Goal: Find specific page/section: Find specific page/section

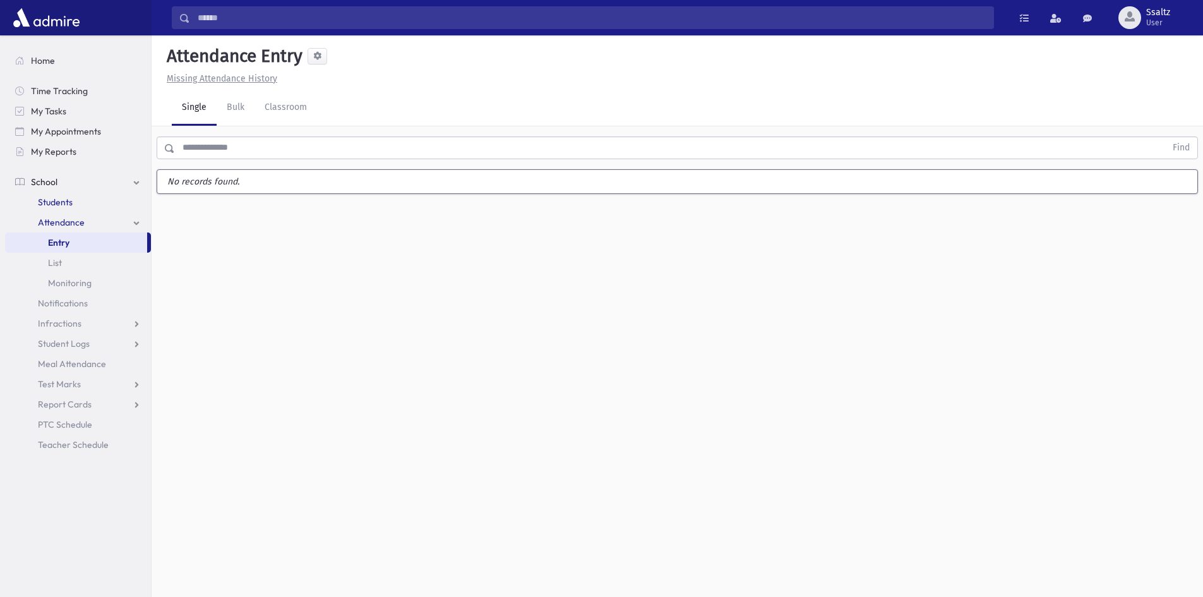
drag, startPoint x: 79, startPoint y: 196, endPoint x: 86, endPoint y: 190, distance: 9.0
click at [79, 196] on link "Students" at bounding box center [78, 202] width 146 height 20
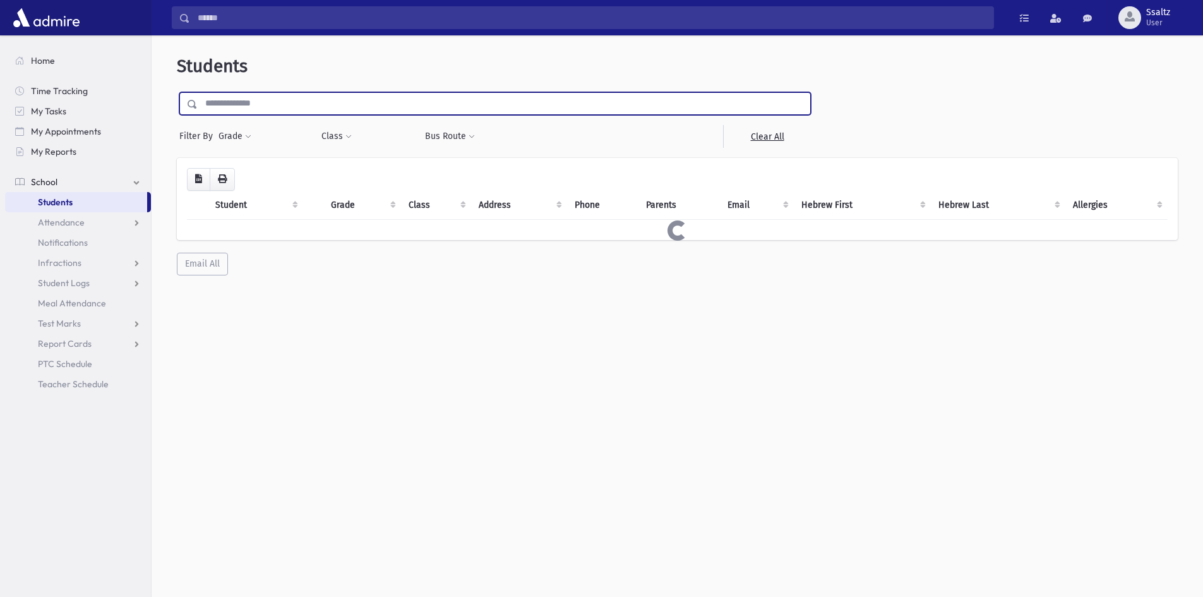
click at [250, 102] on input "text" at bounding box center [504, 103] width 613 height 23
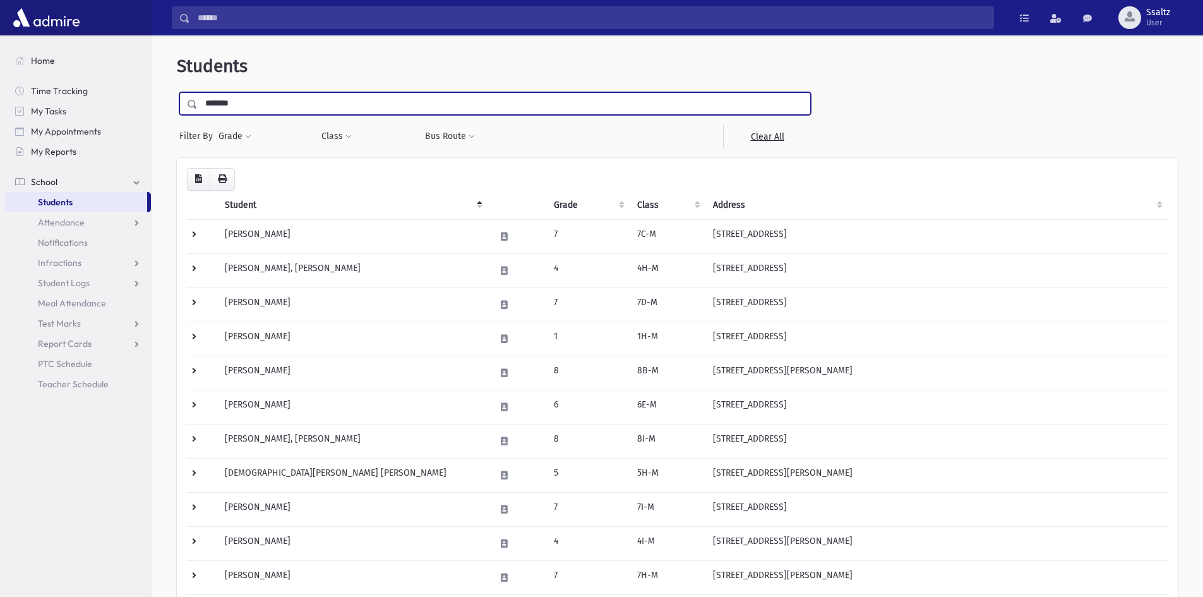
type input "*******"
click at [177, 92] on input "submit" at bounding box center [194, 100] width 35 height 17
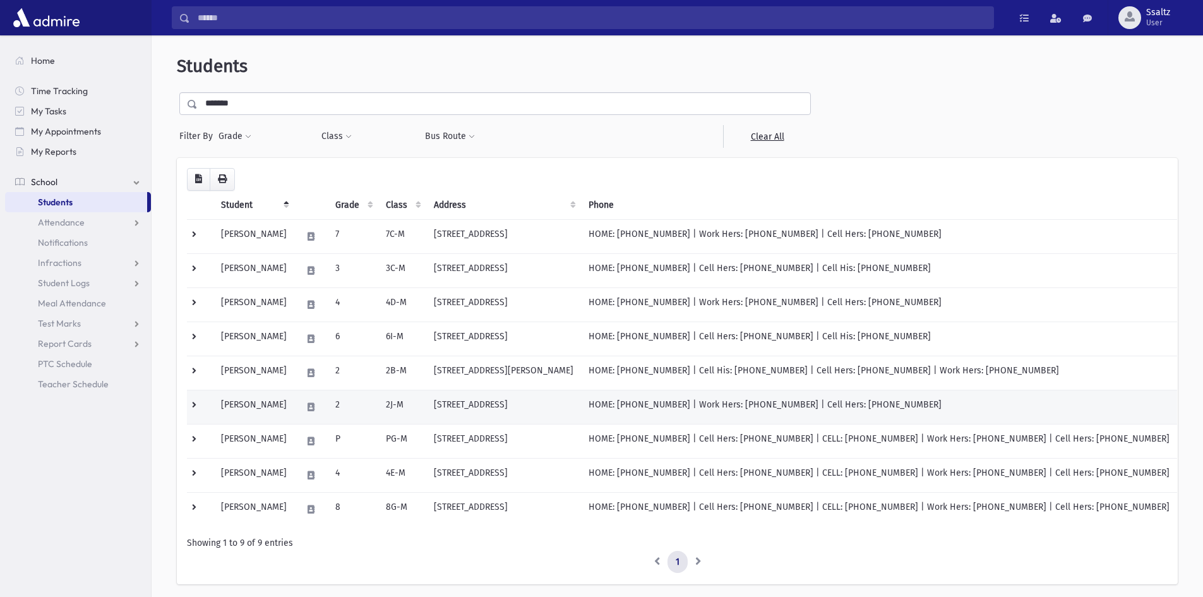
click at [192, 403] on td at bounding box center [200, 407] width 27 height 34
